Goal: Transaction & Acquisition: Download file/media

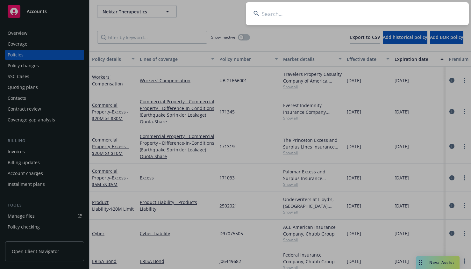
drag, startPoint x: 259, startPoint y: 15, endPoint x: 258, endPoint y: 4, distance: 10.9
click at [259, 15] on div at bounding box center [357, 13] width 223 height 23
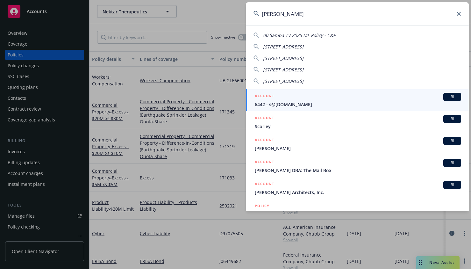
type input "[PERSON_NAME]"
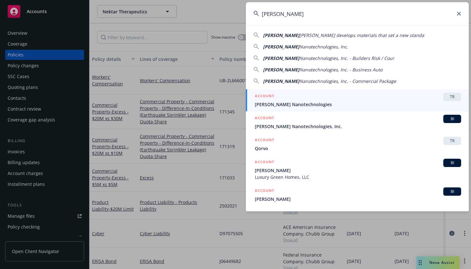
click at [282, 104] on span "[PERSON_NAME] Nanotechnologies" at bounding box center [358, 104] width 206 height 7
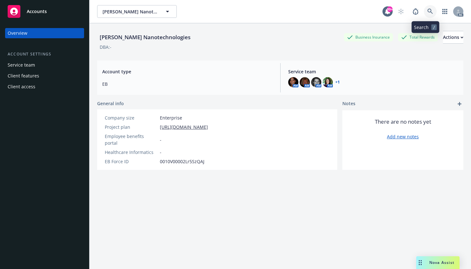
click at [427, 10] on icon at bounding box center [430, 12] width 6 height 6
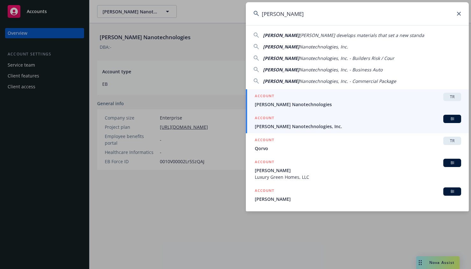
type input "[PERSON_NAME]"
click at [270, 125] on span "[PERSON_NAME] Nanotechnologies, Inc." at bounding box center [358, 126] width 206 height 7
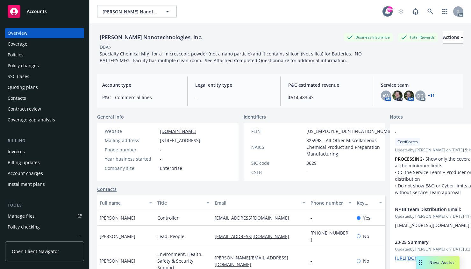
click at [13, 55] on div "Policies" at bounding box center [16, 55] width 16 height 10
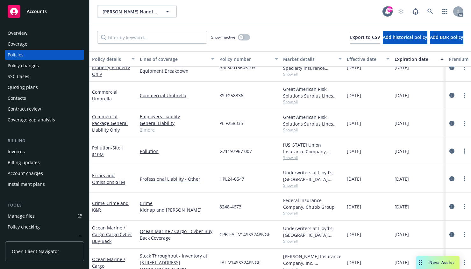
scroll to position [223, 0]
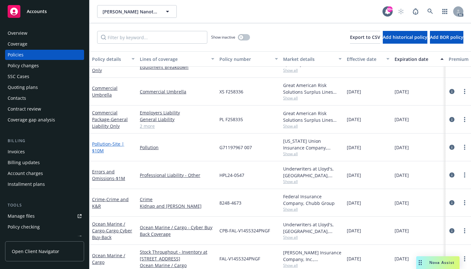
click at [100, 144] on link "Pollution - Site | $10M" at bounding box center [108, 147] width 32 height 13
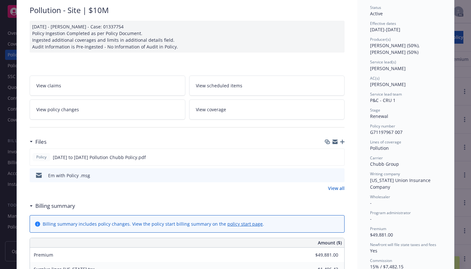
scroll to position [64, 0]
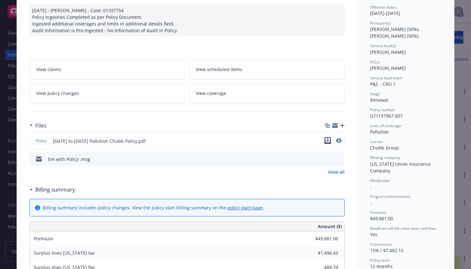
click at [325, 142] on icon "download file" at bounding box center [327, 140] width 5 height 5
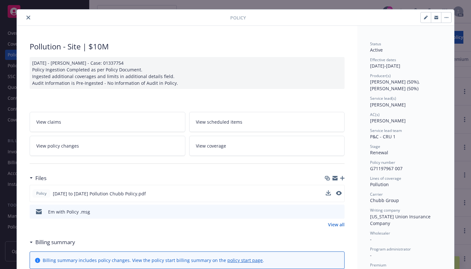
scroll to position [0, 0]
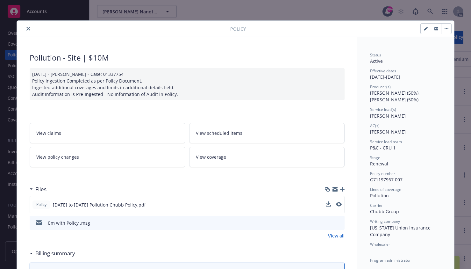
click at [26, 28] on icon "close" at bounding box center [28, 29] width 4 height 4
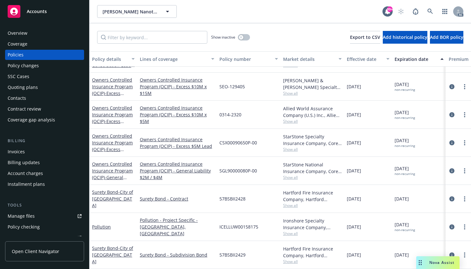
scroll to position [484, 0]
click at [98, 226] on link "Pollution" at bounding box center [101, 227] width 19 height 6
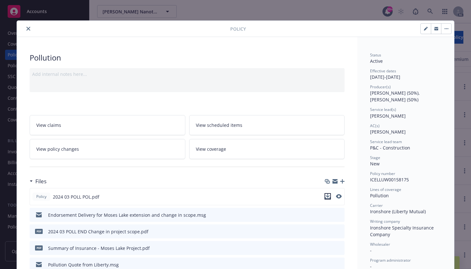
click at [325, 196] on icon "download file" at bounding box center [327, 196] width 5 height 5
click at [326, 215] on icon "download file" at bounding box center [328, 214] width 4 height 4
drag, startPoint x: 323, startPoint y: 247, endPoint x: 319, endPoint y: 247, distance: 4.5
click at [323, 247] on div "pdf Summary of Insurance - Moses Lake Project.pdf" at bounding box center [187, 248] width 315 height 14
